Goal: Information Seeking & Learning: Learn about a topic

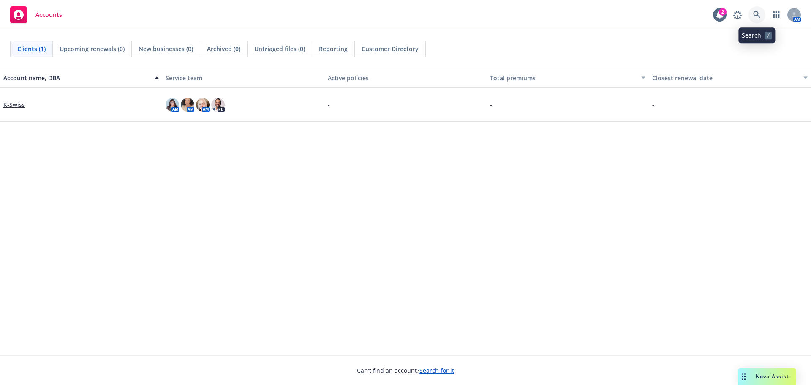
click at [754, 14] on icon at bounding box center [757, 15] width 8 height 8
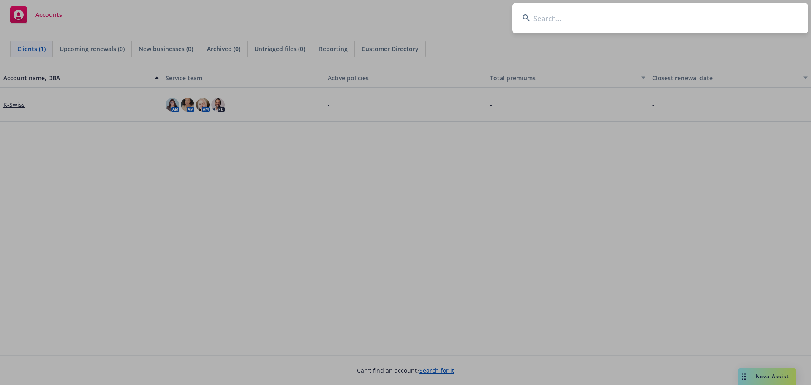
click at [545, 22] on input at bounding box center [660, 18] width 296 height 30
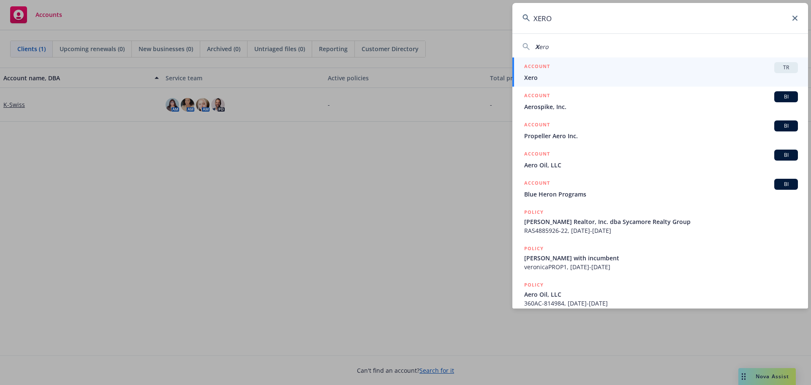
type input "XERO"
drag, startPoint x: 609, startPoint y: 82, endPoint x: 604, endPoint y: 83, distance: 4.3
click at [609, 82] on link "ACCOUNT TR Xero" at bounding box center [660, 71] width 296 height 29
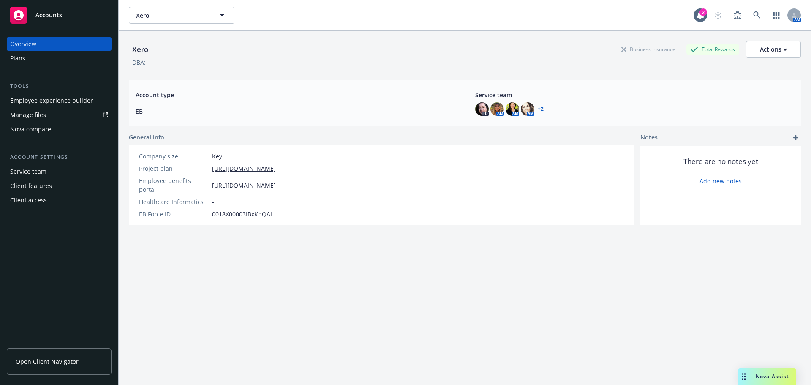
click at [54, 94] on div "Employee experience builder" at bounding box center [51, 101] width 83 height 14
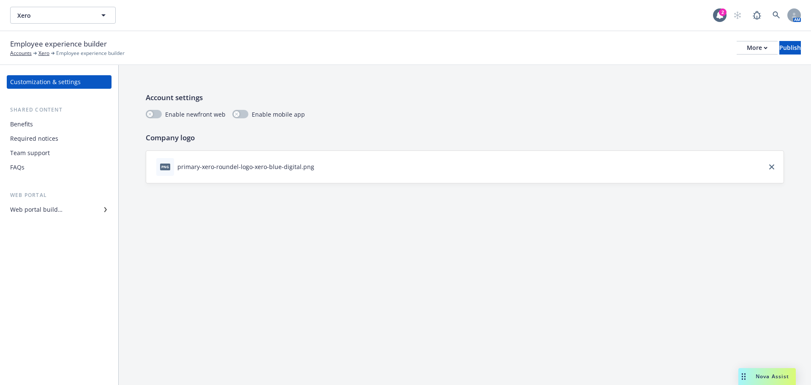
click at [26, 125] on div "Benefits" at bounding box center [21, 124] width 23 height 14
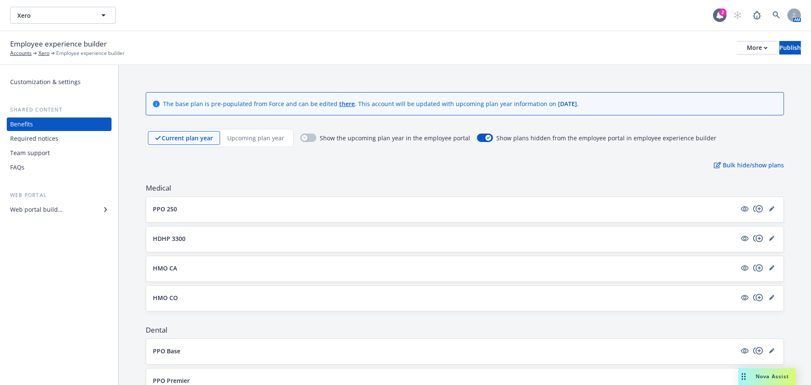
click at [165, 267] on p "HMO CA" at bounding box center [165, 268] width 24 height 9
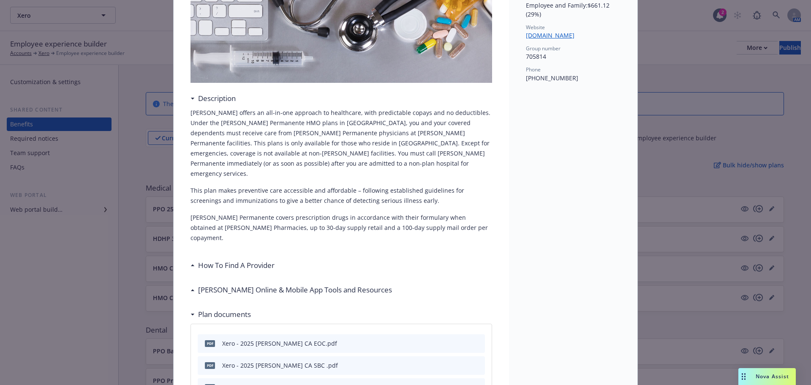
scroll to position [194, 0]
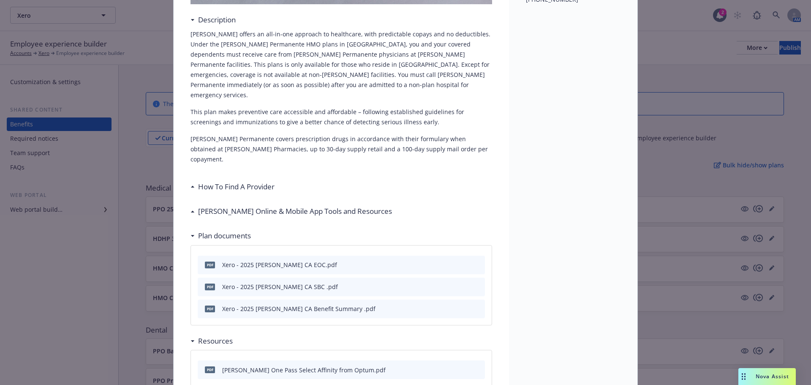
click at [474, 261] on icon "preview file" at bounding box center [477, 264] width 8 height 6
click at [473, 305] on icon "preview file" at bounding box center [477, 308] width 8 height 6
click at [473, 261] on icon "preview file" at bounding box center [477, 264] width 8 height 6
click at [476, 283] on icon "preview file" at bounding box center [477, 286] width 8 height 6
click at [473, 305] on icon "preview file" at bounding box center [477, 308] width 8 height 6
